Goal: Transaction & Acquisition: Book appointment/travel/reservation

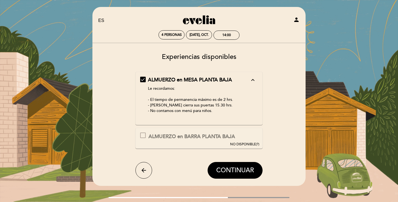
select select "es"
click at [222, 34] on div "14:00" at bounding box center [226, 35] width 9 height 4
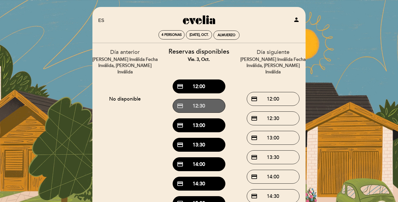
click at [206, 107] on button "credit_card 12:30" at bounding box center [199, 106] width 53 height 14
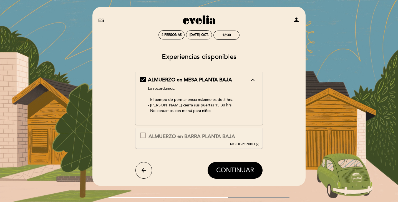
click at [231, 171] on span "CONTINUAR" at bounding box center [235, 171] width 38 height 8
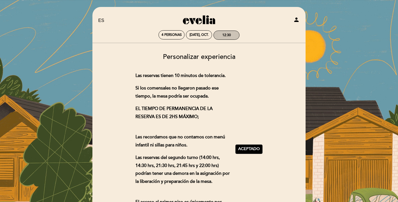
click at [225, 32] on div "12:30" at bounding box center [227, 35] width 26 height 9
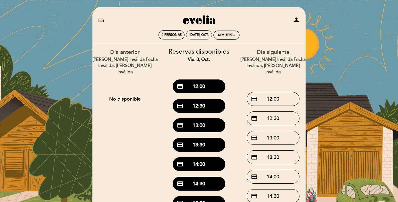
click at [205, 124] on button "credit_card 13:00" at bounding box center [199, 125] width 53 height 14
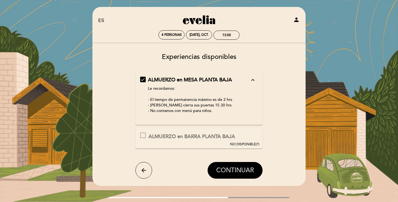
click at [234, 168] on span "CONTINUAR" at bounding box center [235, 171] width 38 height 8
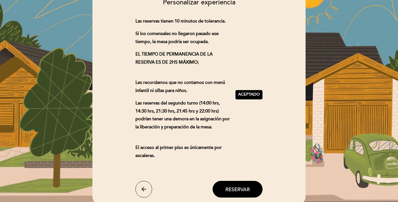
scroll to position [54, 0]
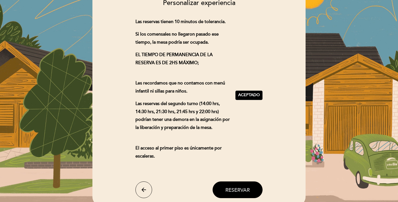
click at [238, 189] on span "Reservar" at bounding box center [238, 190] width 24 height 6
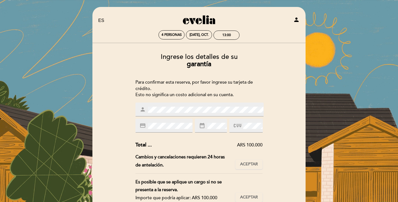
click at [243, 124] on span at bounding box center [252, 125] width 21 height 7
click at [283, 129] on div "Ingrese los detalles de su garantía Para confirmar esta reserva, por favor ingr…" at bounding box center [199, 162] width 206 height 226
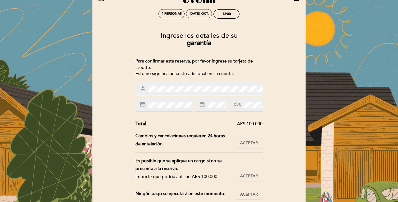
scroll to position [24, 0]
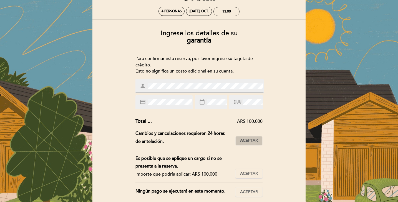
click at [257, 140] on span "Aceptar" at bounding box center [249, 141] width 18 height 6
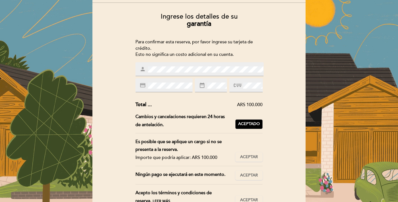
scroll to position [41, 0]
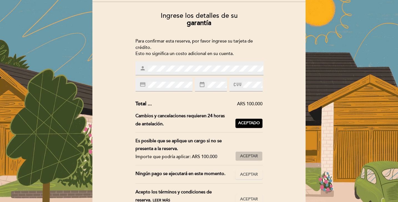
click at [252, 159] on button "Aceptar Aceptado" at bounding box center [249, 155] width 27 height 9
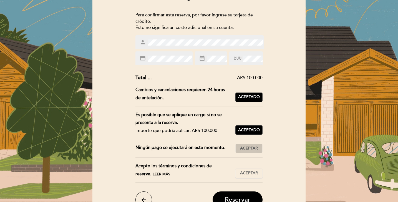
click at [250, 151] on button "Aceptar Aceptado" at bounding box center [249, 148] width 27 height 9
click at [255, 169] on button "Aceptar Aceptado" at bounding box center [249, 173] width 27 height 9
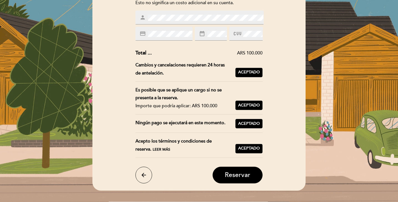
scroll to position [92, 0]
click at [252, 174] on button "Reservar" at bounding box center [238, 174] width 50 height 17
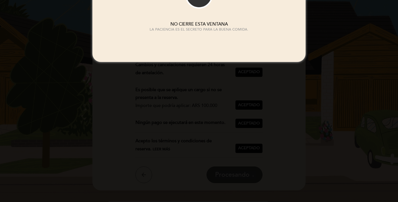
scroll to position [0, 0]
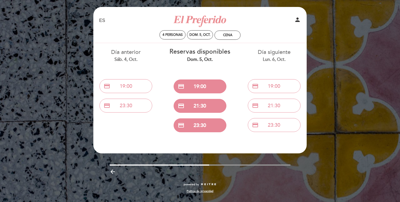
select select "es"
click at [180, 34] on span "4 personas" at bounding box center [172, 35] width 20 height 4
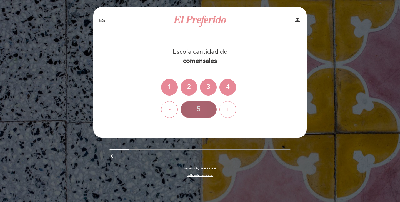
click at [202, 107] on div "5" at bounding box center [199, 109] width 36 height 17
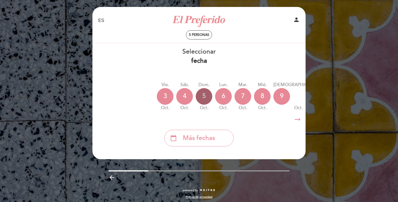
click at [202, 104] on div "5" at bounding box center [204, 96] width 17 height 17
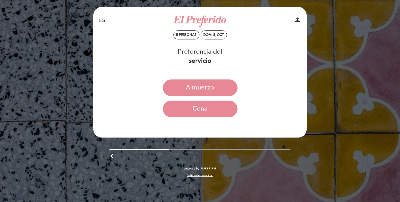
click at [202, 104] on button "Cena" at bounding box center [200, 109] width 75 height 17
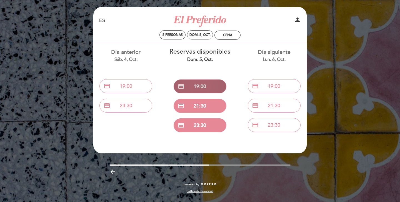
click at [205, 80] on button "credit_card 19:00" at bounding box center [200, 86] width 53 height 14
